Goal: Task Accomplishment & Management: Manage account settings

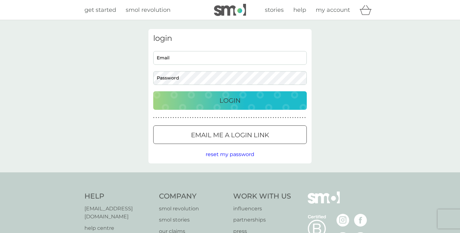
click at [205, 62] on input "Email" at bounding box center [229, 58] width 153 height 14
type input "suedeeprose@sky.com"
click at [230, 100] on p "Login" at bounding box center [229, 101] width 21 height 10
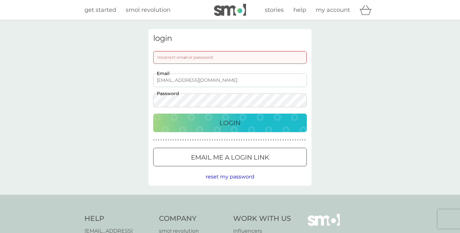
click at [224, 124] on p "Login" at bounding box center [229, 123] width 21 height 10
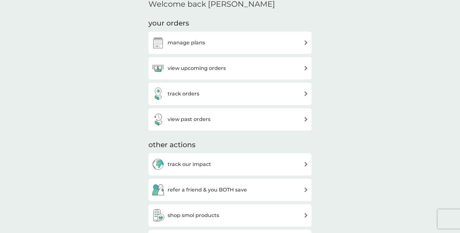
scroll to position [204, 0]
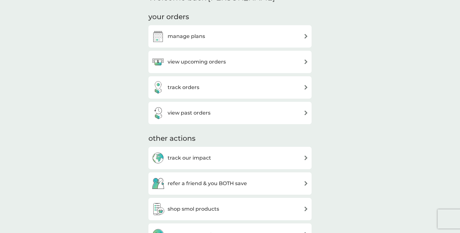
click at [201, 114] on h3 "view past orders" at bounding box center [189, 113] width 43 height 8
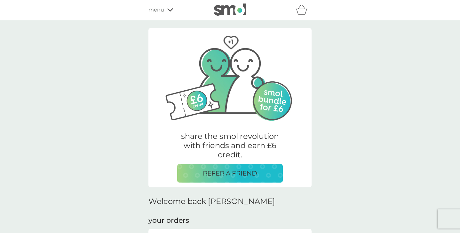
scroll to position [204, 0]
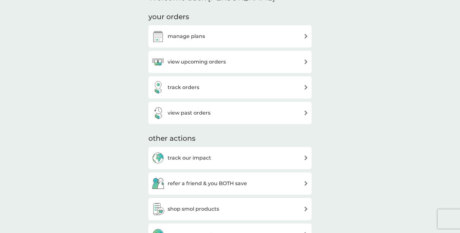
click at [307, 61] on img at bounding box center [305, 61] width 5 height 5
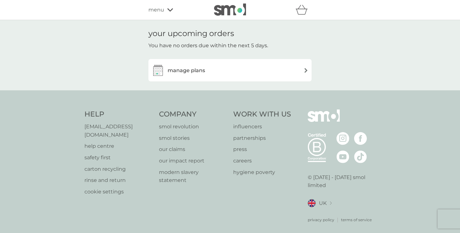
click at [200, 70] on h3 "manage plans" at bounding box center [186, 71] width 37 height 8
